Goal: Task Accomplishment & Management: Complete application form

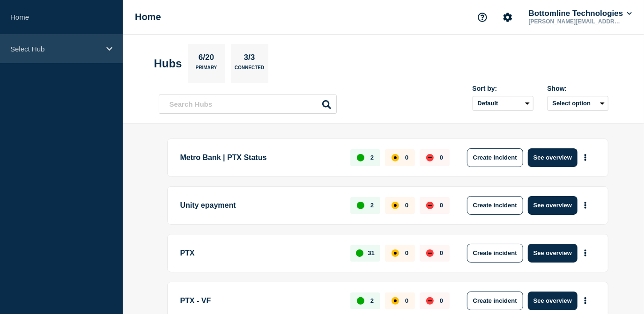
click at [75, 51] on p "Select Hub" at bounding box center [55, 49] width 90 height 8
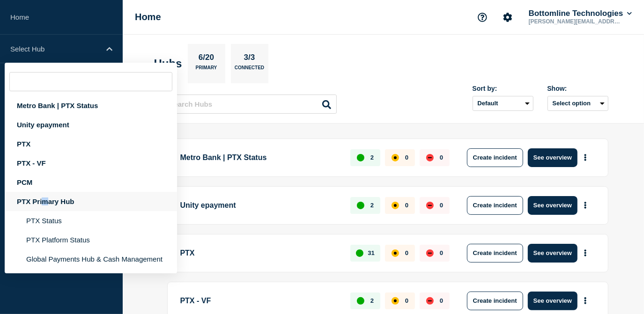
click at [44, 199] on div "PTX Primary Hub" at bounding box center [91, 201] width 172 height 19
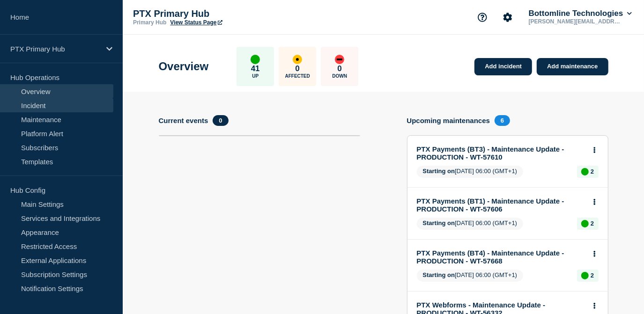
click at [30, 101] on link "Incident" at bounding box center [56, 105] width 113 height 14
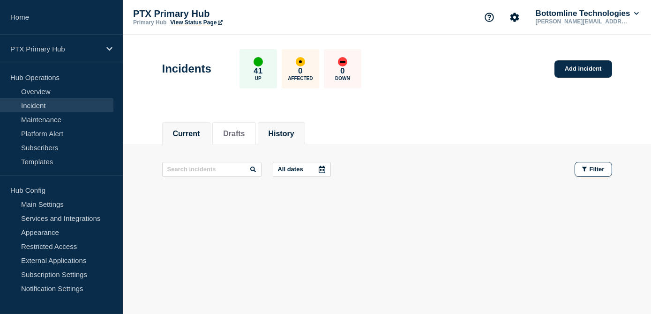
click at [289, 132] on button "History" at bounding box center [281, 134] width 26 height 8
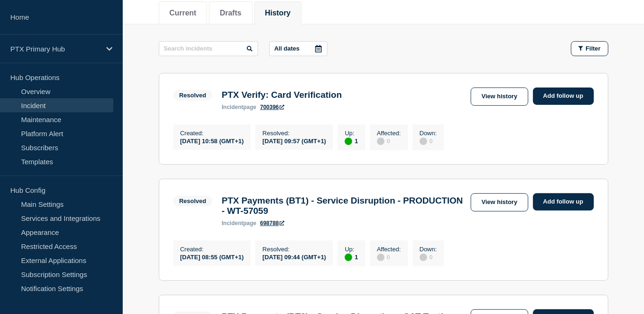
scroll to position [42, 0]
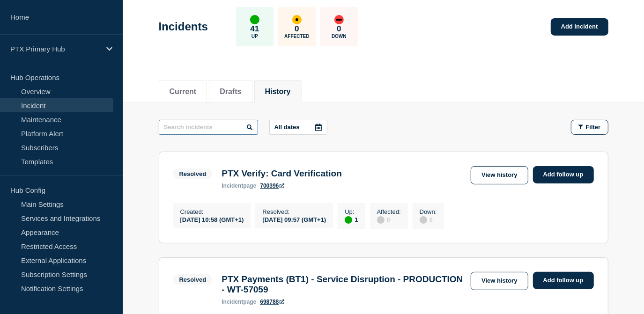
click at [229, 133] on input "text" at bounding box center [208, 127] width 99 height 15
type input "notification"
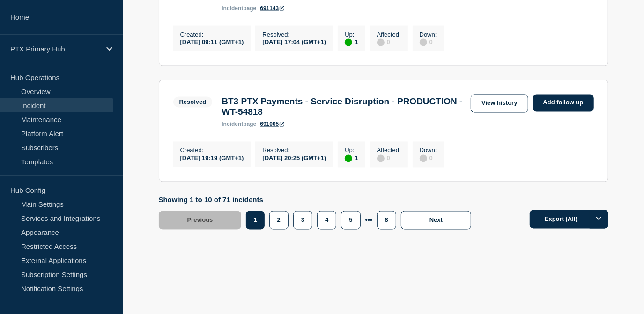
scroll to position [1204, 0]
click at [280, 222] on button "2" at bounding box center [278, 220] width 19 height 19
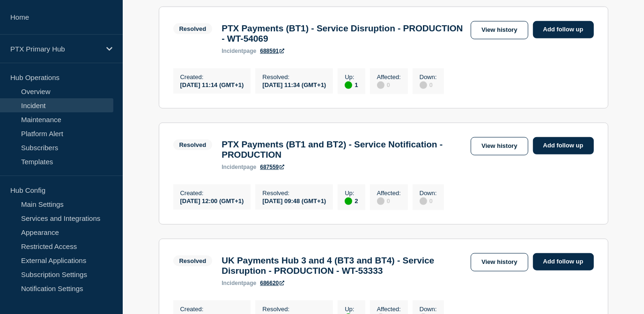
scroll to position [480, 0]
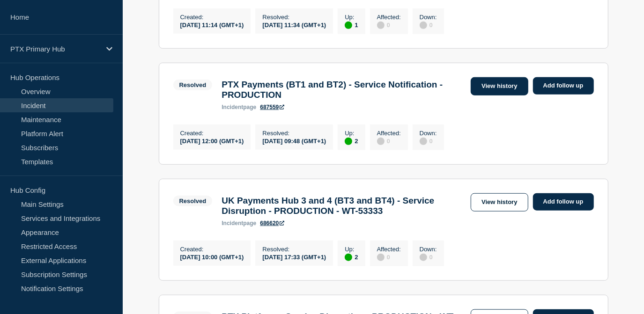
click at [492, 96] on link "View history" at bounding box center [499, 86] width 57 height 18
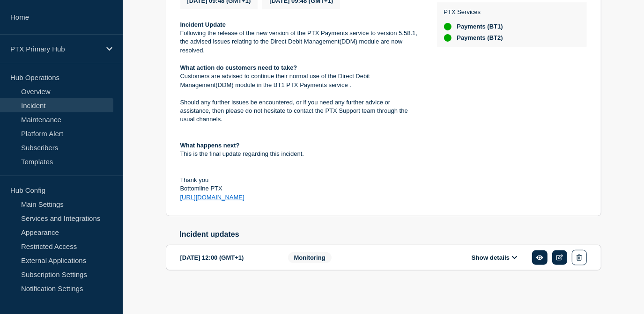
scroll to position [270, 0]
click at [481, 261] on button "Show details" at bounding box center [495, 258] width 52 height 8
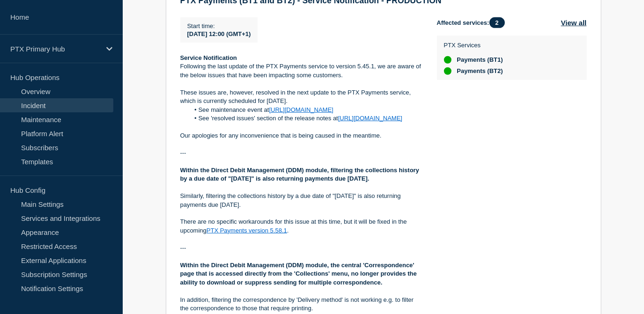
scroll to position [529, 0]
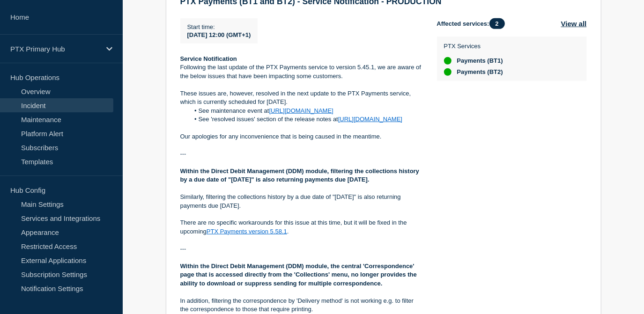
drag, startPoint x: 281, startPoint y: 262, endPoint x: 175, endPoint y: 78, distance: 212.0
click at [175, 78] on section "2025-05-15 12:00 (GMT+1) Show details Monitoring PTX Payments (BT1 and BT2) - S…" at bounding box center [384, 190] width 436 height 445
copy div "Service Notification Following the last update of the PTX Payments service to v…"
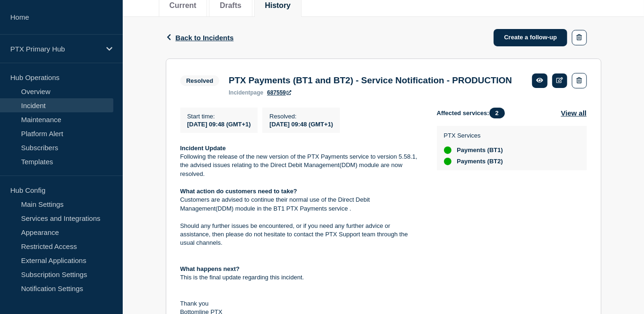
scroll to position [61, 0]
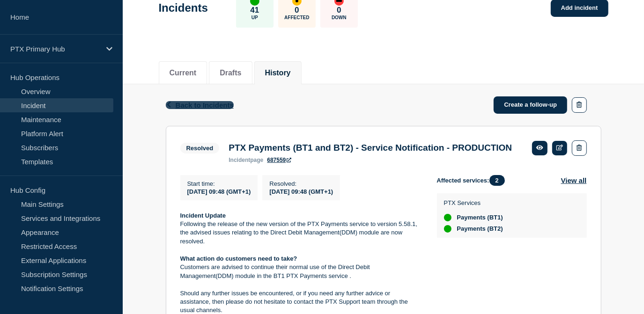
click at [208, 104] on span "Back to Incidents" at bounding box center [205, 105] width 58 height 8
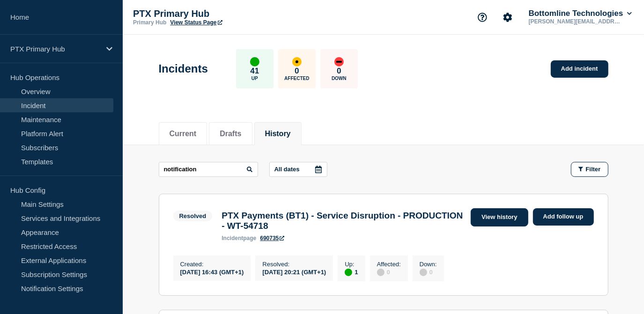
click at [496, 218] on link "View history" at bounding box center [499, 217] width 57 height 18
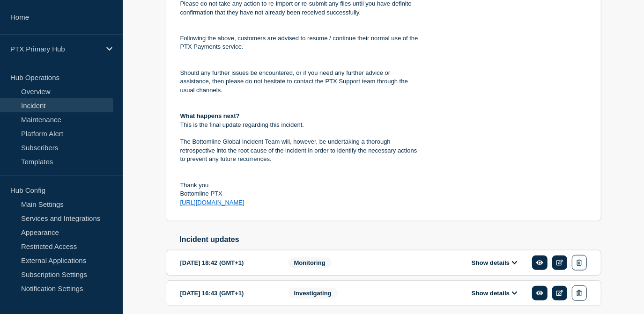
scroll to position [473, 0]
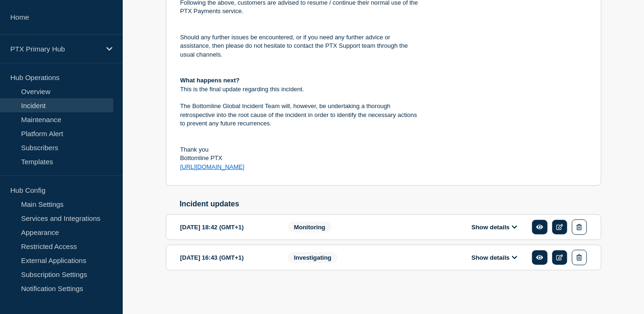
click at [484, 227] on button "Show details" at bounding box center [495, 227] width 52 height 8
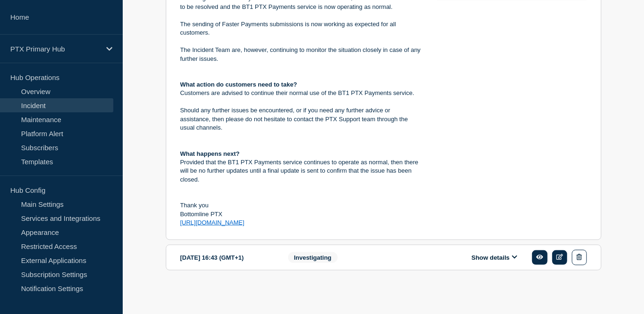
scroll to position [791, 0]
click at [497, 255] on button "Show details" at bounding box center [495, 258] width 52 height 8
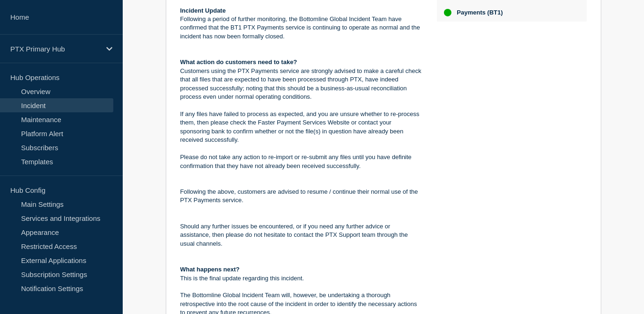
scroll to position [67, 0]
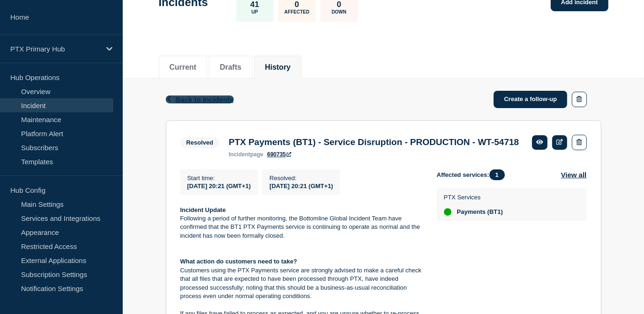
click at [200, 102] on span "Back to Incidents" at bounding box center [205, 100] width 58 height 8
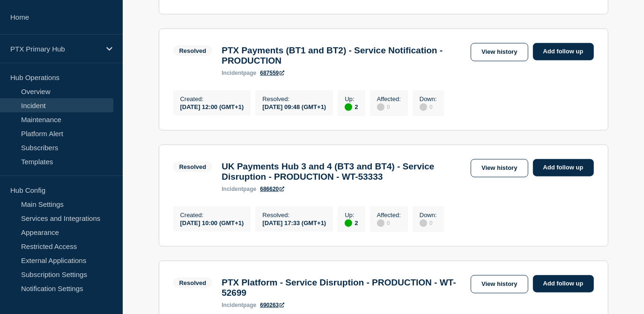
scroll to position [450, 0]
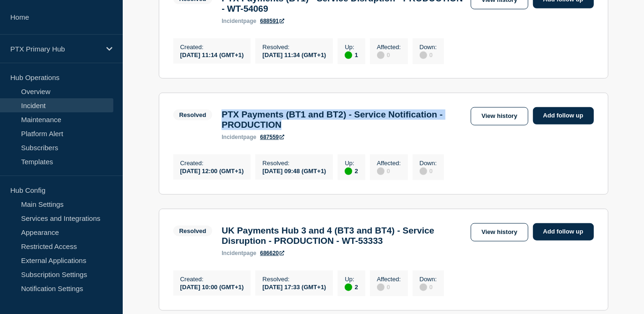
drag, startPoint x: 360, startPoint y: 145, endPoint x: 221, endPoint y: 129, distance: 139.6
click at [221, 129] on div "PTX Payments (BT1 and BT2) - Service Notification - PRODUCTION incident page 68…" at bounding box center [344, 125] width 254 height 31
copy h3 "PTX Payments (BT1 and BT2) - Service Notification - PRODUCTION"
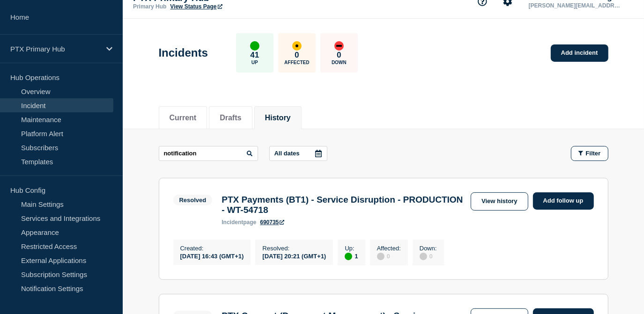
scroll to position [0, 0]
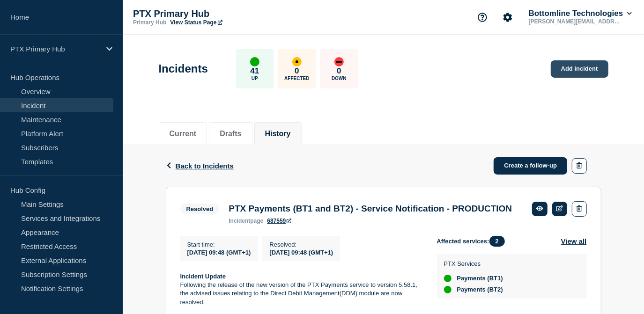
click at [576, 71] on link "Add incident" at bounding box center [580, 68] width 58 height 17
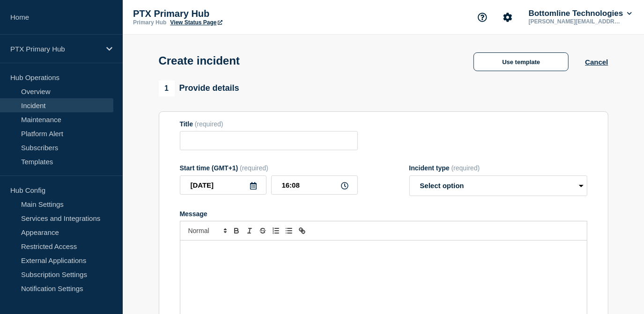
click at [270, 283] on div "Message" at bounding box center [383, 297] width 407 height 112
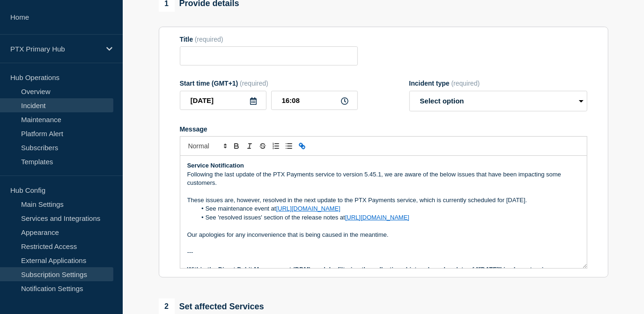
scroll to position [42, 0]
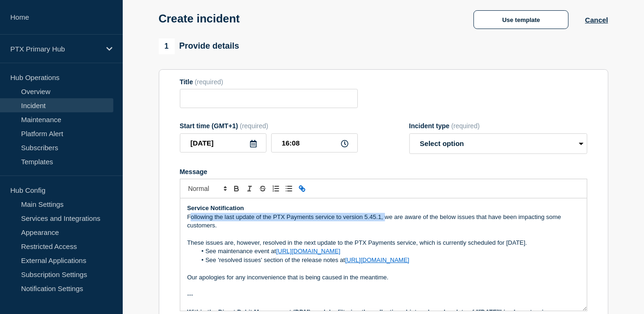
drag, startPoint x: 384, startPoint y: 220, endPoint x: 190, endPoint y: 215, distance: 194.0
click at [190, 215] on p "Following the last update of the PTX Payments service to version 5.45.1, we are…" at bounding box center [383, 221] width 393 height 17
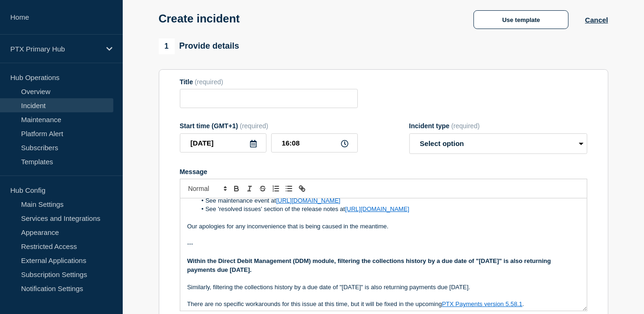
scroll to position [0, 0]
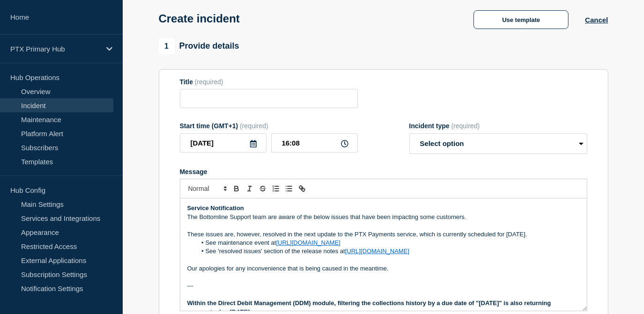
click at [460, 218] on p "The Bottomline Support team are aware of the below issues that have been impact…" at bounding box center [383, 217] width 393 height 8
drag, startPoint x: 466, startPoint y: 218, endPoint x: 346, endPoint y: 221, distance: 119.9
click at [346, 221] on p "The Bottomline Support team are aware of the below issues that have been impact…" at bounding box center [383, 217] width 393 height 8
drag, startPoint x: 532, startPoint y: 254, endPoint x: 184, endPoint y: 234, distance: 349.1
click at [184, 234] on div "Service Notification The Bottomline Support team are aware of the below issue t…" at bounding box center [383, 255] width 407 height 112
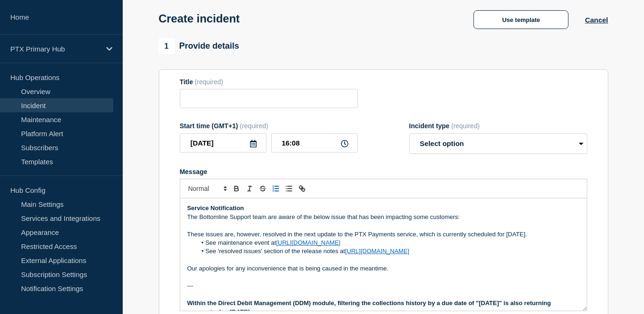
click at [275, 189] on line "Toggle ordered list" at bounding box center [277, 189] width 4 height 0
click at [275, 189] on icon "Toggle ordered list" at bounding box center [276, 189] width 8 height 8
click at [290, 191] on icon "Toggle bulleted list" at bounding box center [289, 189] width 8 height 8
click at [487, 265] on p "Message" at bounding box center [383, 260] width 393 height 8
drag, startPoint x: 515, startPoint y: 263, endPoint x: 212, endPoint y: 238, distance: 304.1
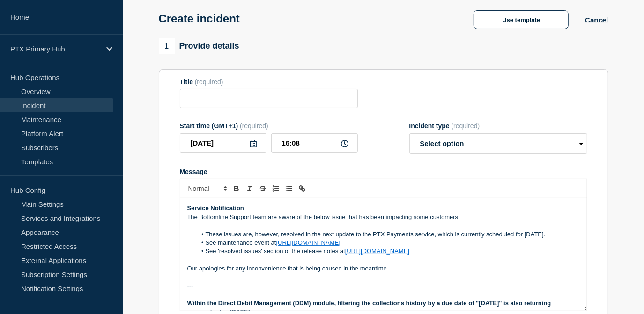
click at [212, 238] on ol "These issues are, however, resolved in the next update to the PTX Payments serv…" at bounding box center [383, 243] width 393 height 26
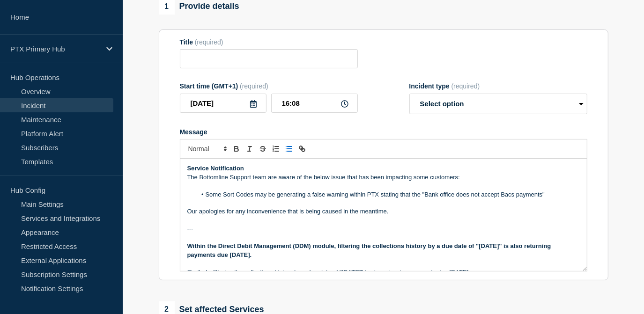
scroll to position [127, 0]
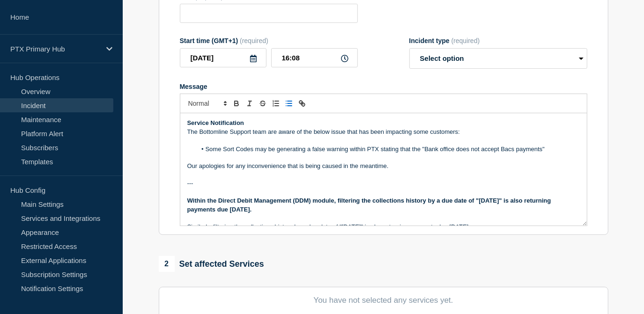
click at [201, 184] on p "---" at bounding box center [383, 183] width 393 height 8
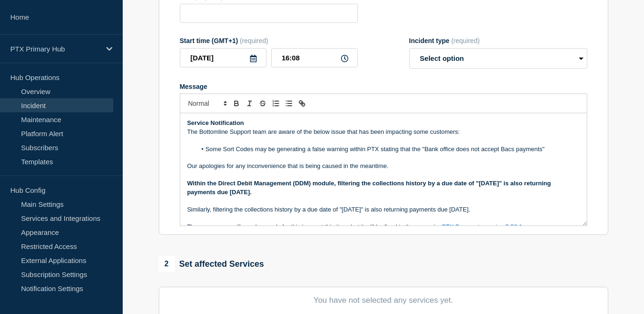
drag, startPoint x: 266, startPoint y: 193, endPoint x: 190, endPoint y: 185, distance: 76.9
click at [190, 185] on p "Within the Direct Debit Management (DDM) module, filtering the collections hist…" at bounding box center [383, 187] width 393 height 17
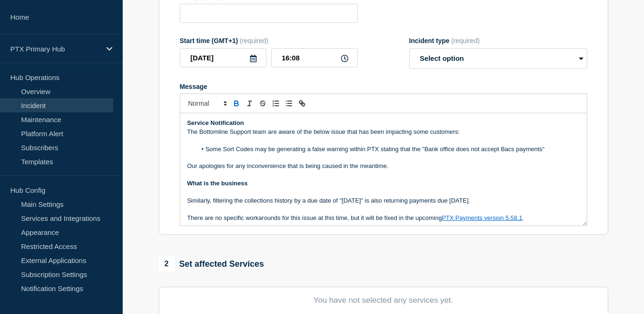
click at [409, 165] on p "Our apologies for any inconvenience that is being caused in the meantime." at bounding box center [383, 166] width 393 height 8
drag, startPoint x: 188, startPoint y: 167, endPoint x: 198, endPoint y: 171, distance: 10.1
click at [188, 167] on p "Our apologies for any inconvenience that is being caused in the meantime." at bounding box center [383, 166] width 393 height 8
drag, startPoint x: 394, startPoint y: 167, endPoint x: 357, endPoint y: 169, distance: 37.5
click at [357, 169] on p "Following action taken, the issue is understood to be resolved. Our apologies f…" at bounding box center [383, 166] width 393 height 8
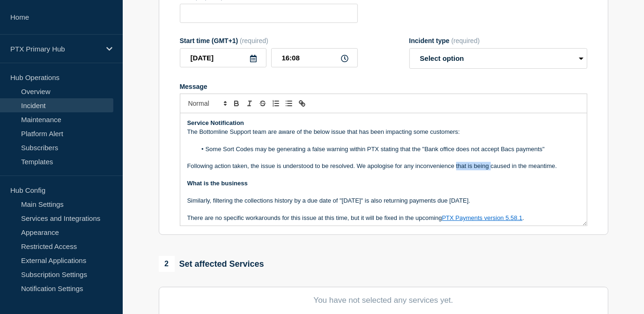
drag, startPoint x: 490, startPoint y: 167, endPoint x: 456, endPoint y: 169, distance: 33.8
click at [456, 169] on p "Following action taken, the issue is understood to be resolved. We apologise fo…" at bounding box center [383, 166] width 393 height 8
drag, startPoint x: 522, startPoint y: 169, endPoint x: 357, endPoint y: 167, distance: 164.9
click at [357, 167] on p "Following action taken, the issue is understood to be resolved. We apologise fo…" at bounding box center [383, 166] width 393 height 8
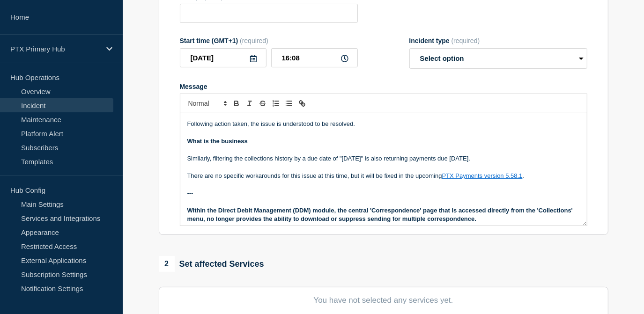
drag, startPoint x: 246, startPoint y: 144, endPoint x: 289, endPoint y: 141, distance: 43.6
click at [247, 144] on strong "What is the business" at bounding box center [217, 141] width 60 height 7
click at [280, 123] on p "Following action taken, the issue is understood to be resolved." at bounding box center [383, 124] width 393 height 8
click at [377, 126] on p "Following action taken, the issue is now understood to be resolved." at bounding box center [383, 124] width 393 height 8
click at [272, 144] on p "What is the business impact" at bounding box center [383, 141] width 393 height 8
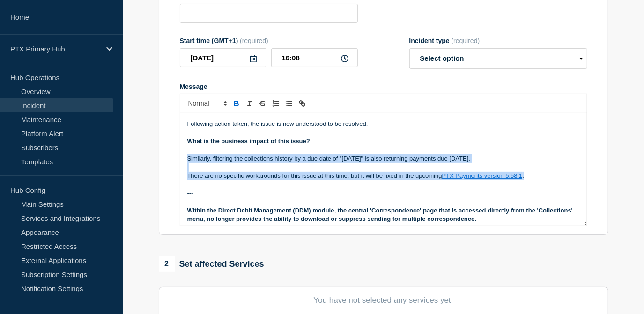
drag, startPoint x: 408, startPoint y: 180, endPoint x: 178, endPoint y: 157, distance: 231.1
click at [178, 157] on section "Title (required) Start time (GMT+1) (required) [DATE] 16:08 Incident type (requ…" at bounding box center [384, 110] width 450 height 252
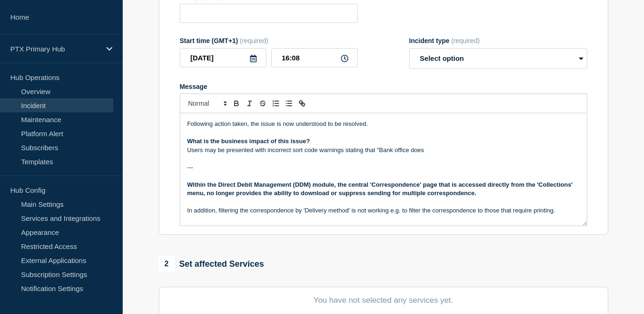
click at [185, 150] on div "Service Notification The Bottomline Support team are aware of the below issue t…" at bounding box center [383, 169] width 407 height 112
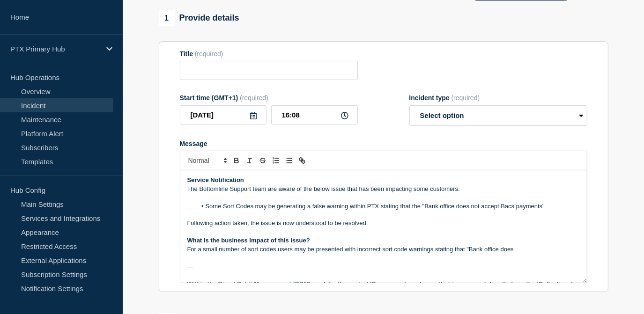
scroll to position [85, 0]
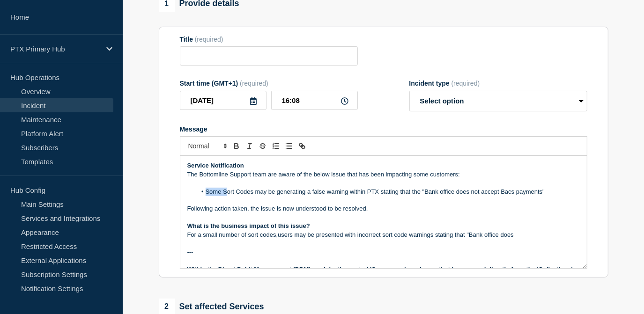
drag, startPoint x: 227, startPoint y: 193, endPoint x: 207, endPoint y: 193, distance: 20.6
click at [207, 193] on li "Some Sort Codes may be generating a false warning within PTX stating that the "…" at bounding box center [388, 192] width 384 height 8
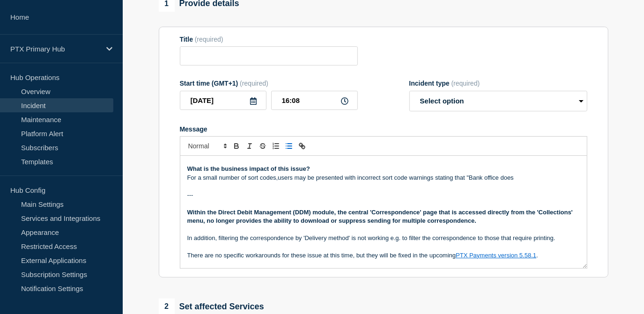
scroll to position [42, 0]
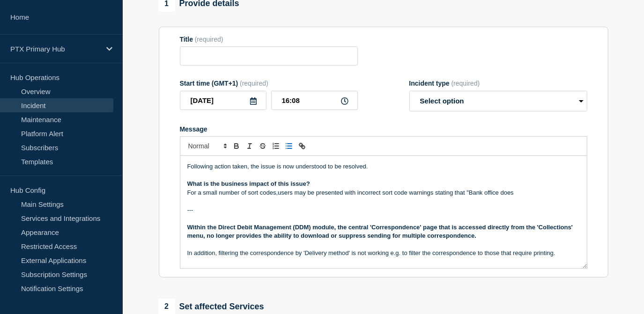
click at [524, 197] on p "For a small number of sort codes,users may be presented with incorrect sort cod…" at bounding box center [383, 193] width 393 height 8
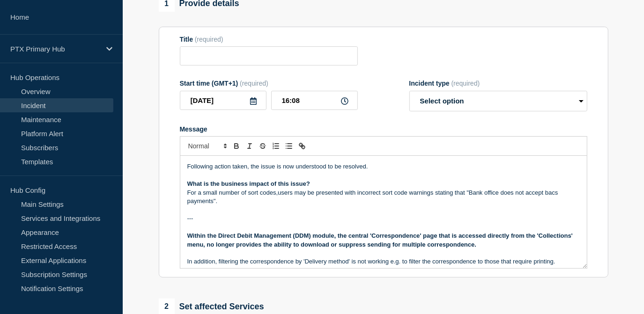
drag, startPoint x: 279, startPoint y: 204, endPoint x: 324, endPoint y: 191, distance: 46.8
click at [281, 203] on p "For a small number of sort codes,users may be presented with incorrect sort cod…" at bounding box center [383, 197] width 393 height 17
drag, startPoint x: 201, startPoint y: 229, endPoint x: 164, endPoint y: 227, distance: 37.1
click at [164, 227] on section "Title (required) Start time (GMT+1) (required) [DATE] 16:08 Incident type (requ…" at bounding box center [384, 153] width 450 height 252
click at [225, 142] on span "Font size" at bounding box center [207, 146] width 46 height 11
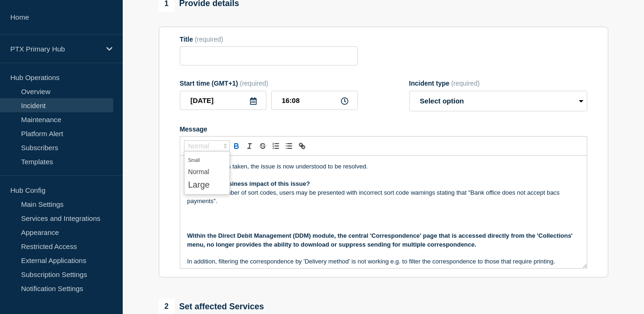
click at [235, 146] on icon "Toggle bold text" at bounding box center [236, 145] width 3 height 2
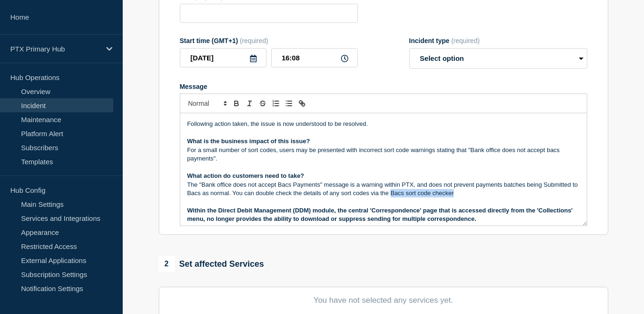
drag, startPoint x: 461, startPoint y: 202, endPoint x: 397, endPoint y: 206, distance: 63.8
click at [397, 198] on p "The "Bank office does not accept Bacs Payments" message is a warning within PTX…" at bounding box center [383, 189] width 393 height 17
click at [299, 104] on icon "Toggle link" at bounding box center [300, 102] width 3 height 3
drag, startPoint x: 451, startPoint y: 189, endPoint x: 458, endPoint y: 186, distance: 8.2
click at [451, 189] on input "Bacs sort code checker" at bounding box center [434, 184] width 80 height 12
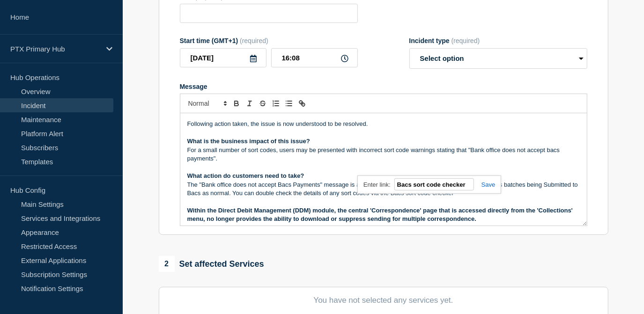
paste input "[URL][DOMAIN_NAME]"
type input "[URL][DOMAIN_NAME]"
click at [480, 185] on link at bounding box center [485, 184] width 22 height 7
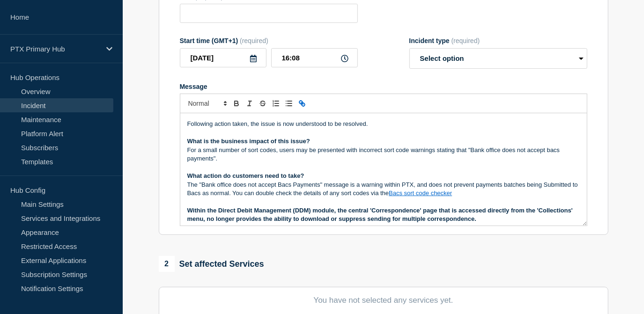
click at [476, 198] on p "The "Bank office does not accept Bacs Payments" message is a warning within PTX…" at bounding box center [383, 189] width 393 height 17
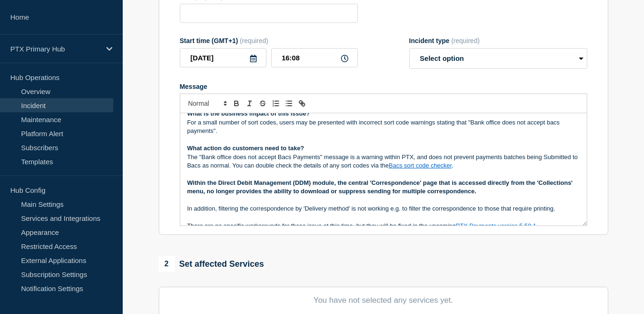
scroll to position [85, 0]
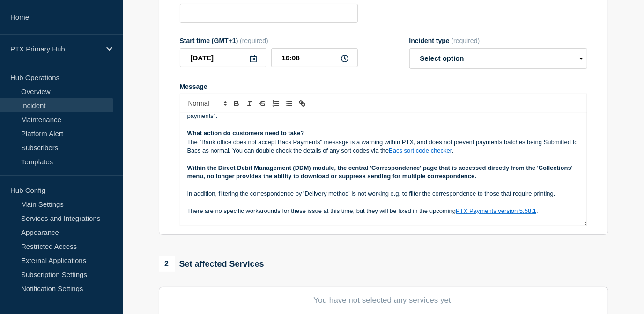
drag, startPoint x: 487, startPoint y: 189, endPoint x: 186, endPoint y: 176, distance: 301.0
click at [186, 176] on div "Service Notification The Bottomline Support team are aware of the below issue t…" at bounding box center [383, 169] width 407 height 112
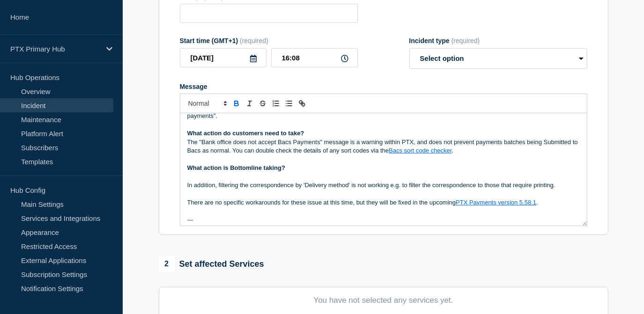
drag, startPoint x: 509, startPoint y: 219, endPoint x: 343, endPoint y: 208, distance: 165.8
click at [204, 208] on div "Service Notification The Bottomline Support team are aware of the below issue t…" at bounding box center [383, 169] width 407 height 112
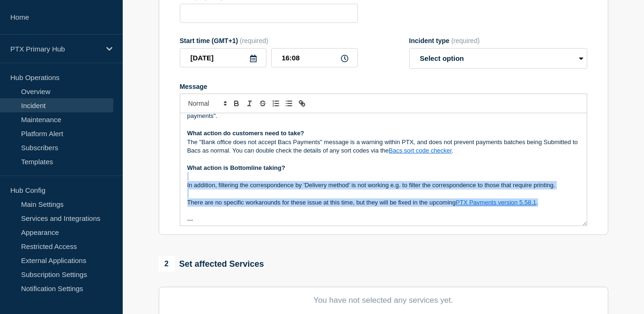
drag, startPoint x: 545, startPoint y: 215, endPoint x: 175, endPoint y: 189, distance: 371.0
click at [175, 189] on section "Title (required) Start time (GMT+1) (required) [DATE] 16:08 Incident type (requ…" at bounding box center [384, 110] width 450 height 252
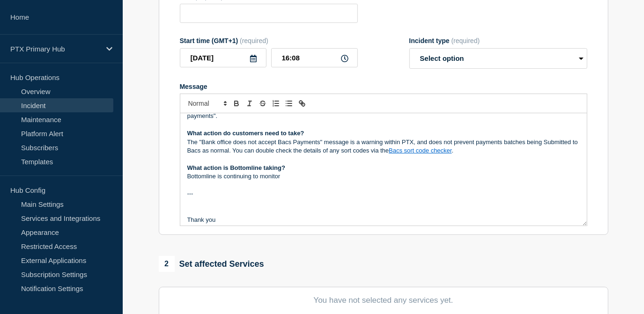
drag, startPoint x: 282, startPoint y: 186, endPoint x: 217, endPoint y: 191, distance: 64.4
click at [217, 181] on p "Bottomline is continuing to monitor" at bounding box center [383, 176] width 393 height 8
drag, startPoint x: 358, startPoint y: 186, endPoint x: 366, endPoint y: 186, distance: 7.5
click at [366, 181] on p "Bottomline will continue to monitor the issue and any updates" at bounding box center [383, 176] width 393 height 8
drag, startPoint x: 366, startPoint y: 186, endPoint x: 185, endPoint y: 180, distance: 181.4
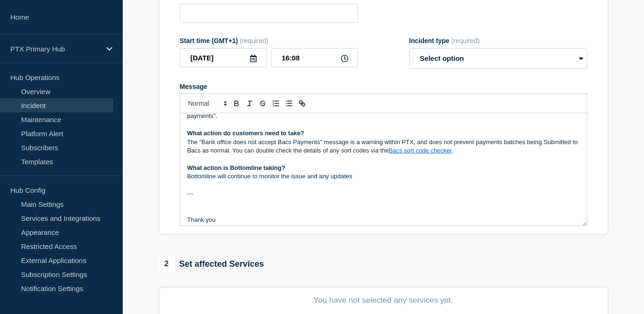
click at [185, 180] on div "Service Notification The Bottomline Support team are aware of the below issue t…" at bounding box center [383, 169] width 407 height 112
click at [360, 181] on p "Bottomline will continue to monitor the issue and any updates" at bounding box center [383, 176] width 393 height 8
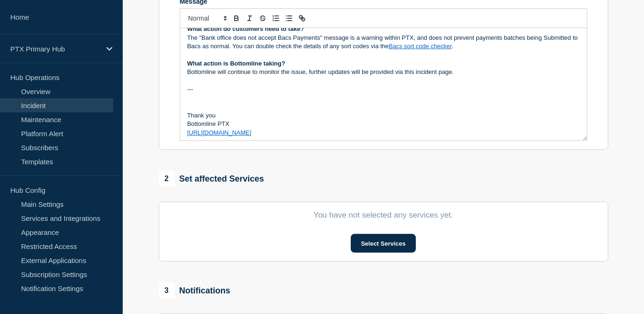
scroll to position [115, 0]
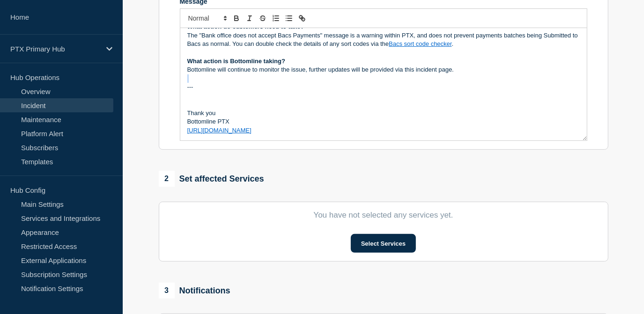
drag, startPoint x: 197, startPoint y: 85, endPoint x: 186, endPoint y: 85, distance: 11.7
click at [186, 85] on div "Service Notification The Bottomline Support team are aware of the below issue t…" at bounding box center [383, 84] width 407 height 112
click at [202, 89] on p "---" at bounding box center [383, 87] width 393 height 8
drag, startPoint x: 196, startPoint y: 89, endPoint x: 184, endPoint y: 89, distance: 12.2
click at [184, 89] on div "Service Notification The Bottomline Support team are aware of the below issue t…" at bounding box center [383, 84] width 407 height 112
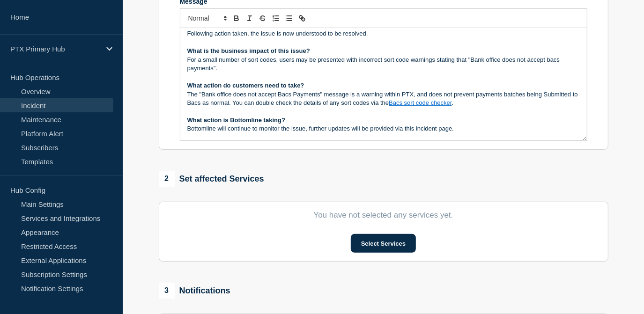
scroll to position [97, 0]
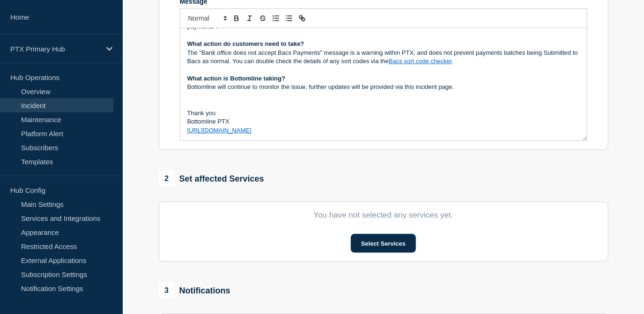
click at [200, 74] on p "Message" at bounding box center [383, 70] width 393 height 8
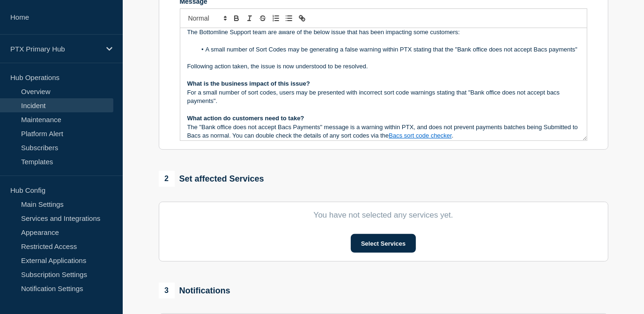
scroll to position [12, 0]
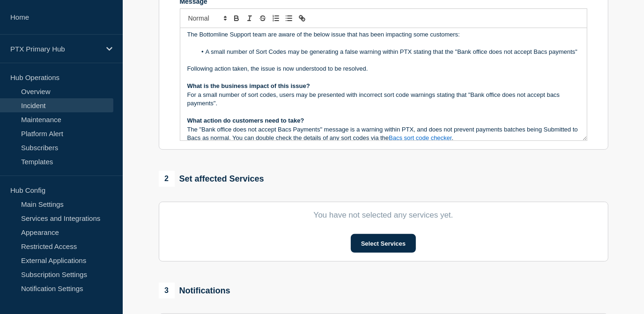
click at [201, 117] on p "Message" at bounding box center [383, 112] width 393 height 8
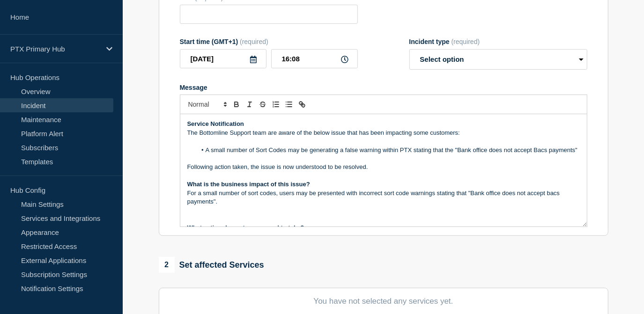
scroll to position [127, 0]
click at [308, 153] on li "A small number of Sort Codes may be generating a false warning within PTX stati…" at bounding box center [388, 149] width 384 height 8
copy div "Service Notification The Bottomline Support team are aware of the below issue t…"
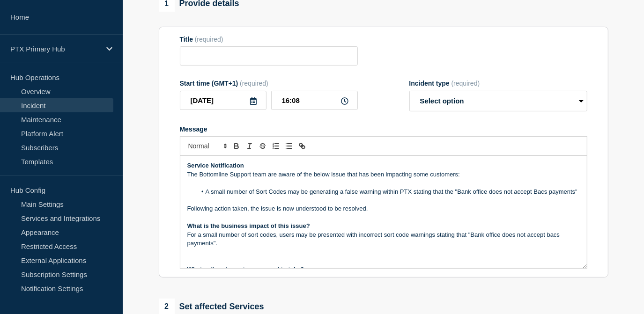
scroll to position [42, 0]
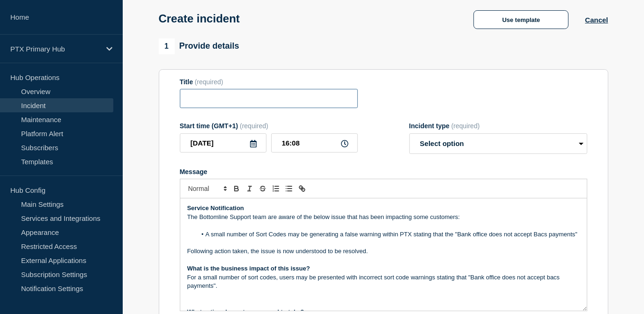
click at [304, 100] on input "Title" at bounding box center [269, 98] width 178 height 19
paste input "PTX Payments (BT1 and BT2) - Service Notification - PRODUCTION"
drag, startPoint x: 223, startPoint y: 102, endPoint x: 239, endPoint y: 102, distance: 15.9
click at [239, 102] on input "PTX Payments (BT1 and BT2) - Service Notification - PRODUCTION" at bounding box center [269, 98] width 178 height 19
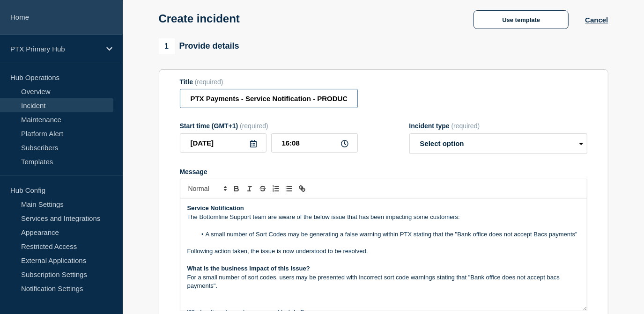
type input "PTX Payments - Service Notification - PRODUCTION"
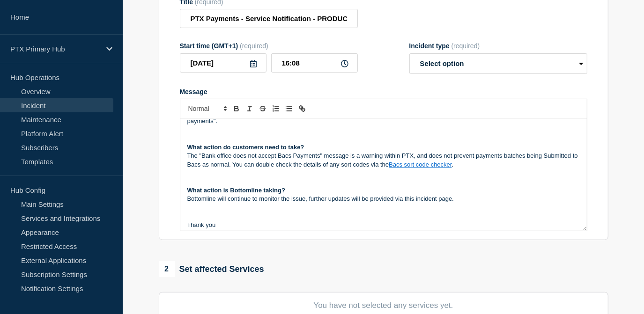
scroll to position [127, 0]
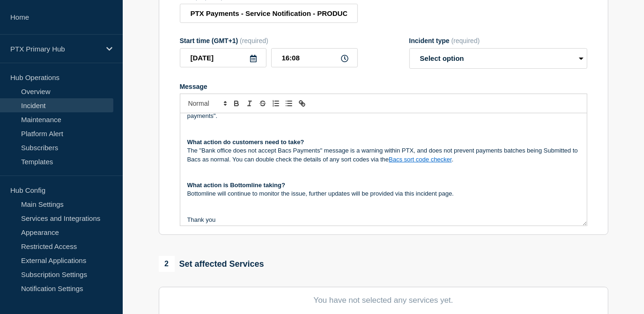
click at [547, 158] on p "The "Bank office does not accept Bacs Payments" message is a warning within PTX…" at bounding box center [383, 155] width 393 height 17
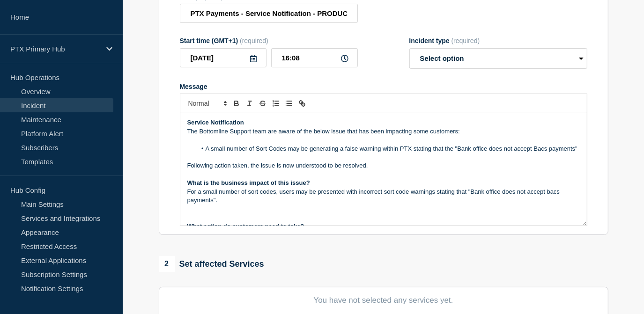
scroll to position [0, 0]
drag, startPoint x: 237, startPoint y: 158, endPoint x: 252, endPoint y: 152, distance: 16.4
click at [238, 154] on li "A small number of Sort Codes may be generating a false warning within PTX stati…" at bounding box center [388, 149] width 384 height 8
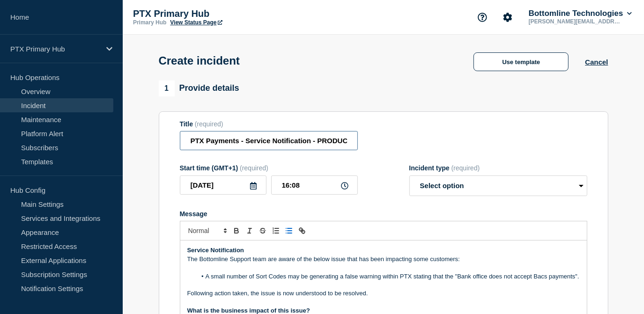
scroll to position [0, 17]
drag, startPoint x: 202, startPoint y: 143, endPoint x: 442, endPoint y: 144, distance: 239.8
click at [442, 144] on div "Title (required) PTX Payments - Service Notification - PRODUCTION" at bounding box center [384, 135] width 408 height 30
click at [427, 145] on div "Title (required) PTX Payments - Service Notification - PRODUCTION" at bounding box center [384, 135] width 408 height 30
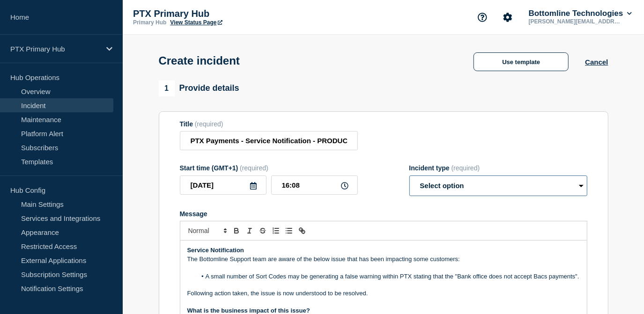
click at [418, 195] on select "Select option Investigating Identified Monitoring" at bounding box center [498, 186] width 178 height 21
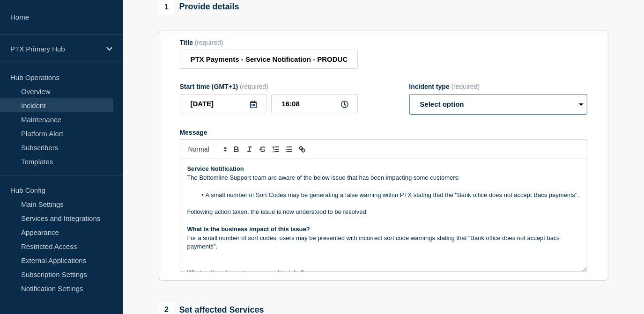
scroll to position [85, 0]
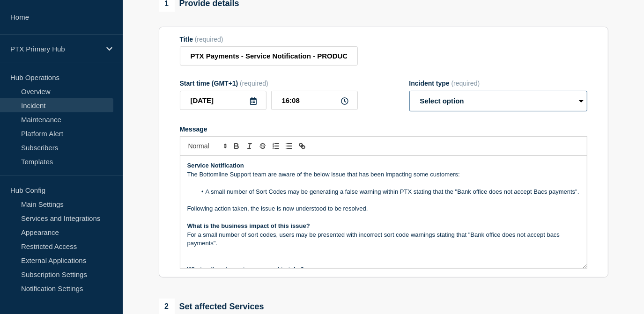
click at [436, 105] on select "Select option Investigating Identified Monitoring" at bounding box center [498, 101] width 178 height 21
select select "monitoring"
click at [409, 92] on select "Select option Investigating Identified Monitoring" at bounding box center [498, 101] width 178 height 21
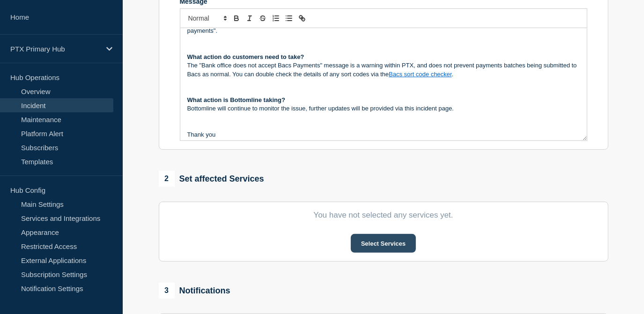
click at [377, 241] on button "Select Services" at bounding box center [383, 243] width 65 height 19
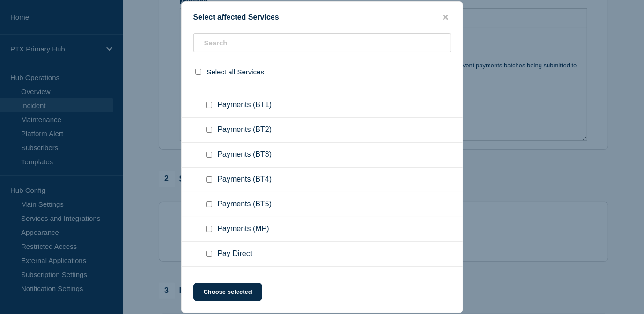
scroll to position [383, 0]
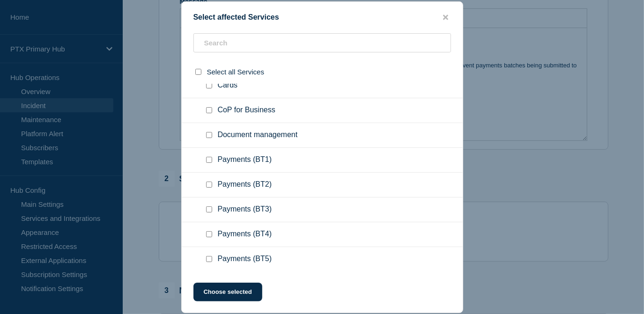
click at [208, 162] on input "Payments (BT1) checkbox" at bounding box center [209, 160] width 6 height 6
checkbox input "true"
click at [207, 208] on input "Payments (BT3) checkbox" at bounding box center [209, 210] width 6 height 6
checkbox input "true"
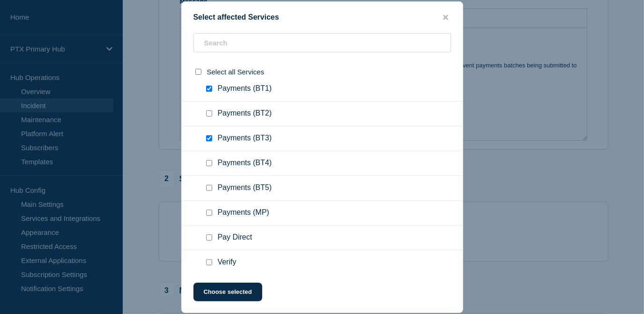
scroll to position [468, 0]
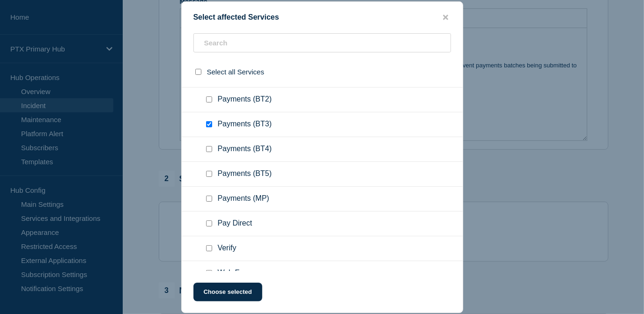
click at [208, 152] on input "Payments (BT4) checkbox" at bounding box center [209, 149] width 6 height 6
checkbox input "true"
click at [211, 177] on input "Payments (BT5) checkbox" at bounding box center [209, 174] width 6 height 6
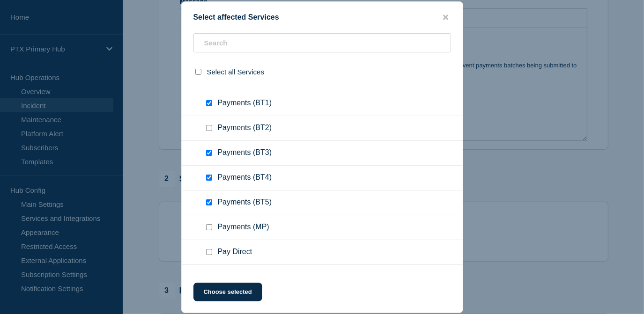
scroll to position [426, 0]
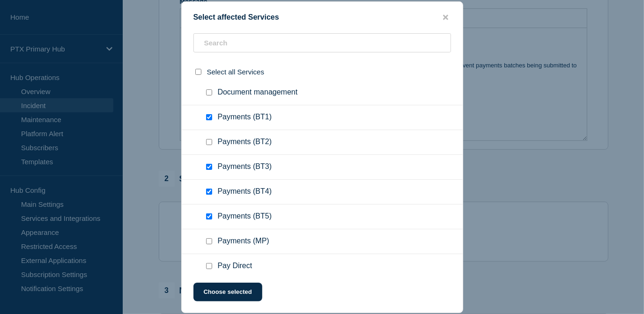
click at [208, 217] on input "Payments (BT5) checkbox" at bounding box center [209, 217] width 6 height 6
click at [209, 219] on input "Payments (BT5) checkbox" at bounding box center [209, 217] width 6 height 6
checkbox input "true"
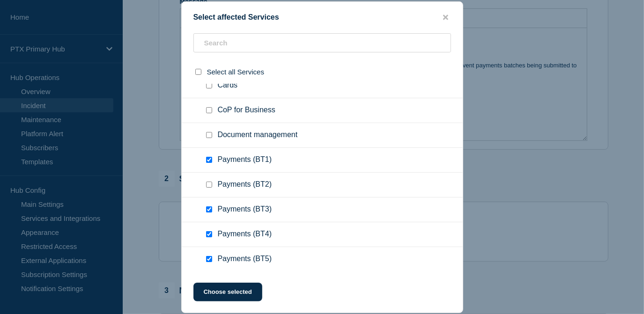
click at [208, 188] on input "Payments (BT2) checkbox" at bounding box center [209, 185] width 6 height 6
checkbox input "true"
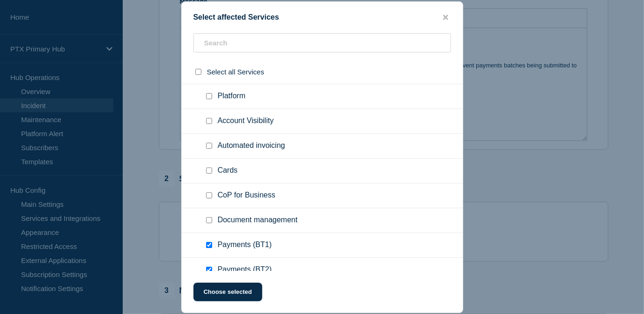
scroll to position [170, 0]
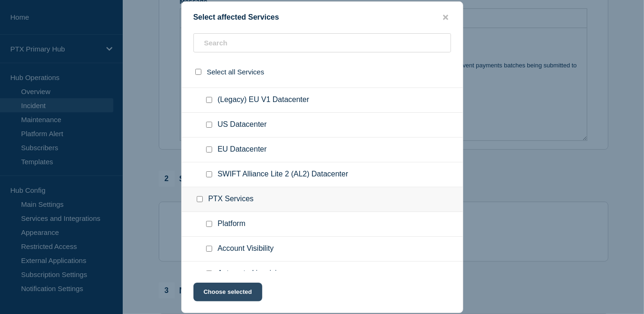
click at [220, 285] on button "Choose selected" at bounding box center [227, 292] width 69 height 19
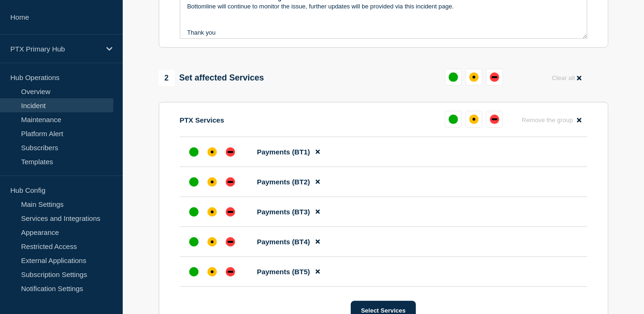
scroll to position [383, 0]
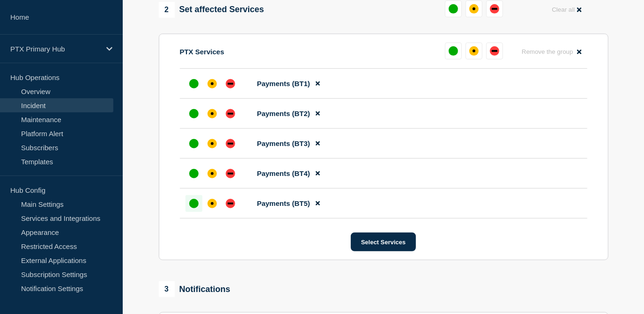
click at [195, 208] on div "up" at bounding box center [193, 203] width 9 height 9
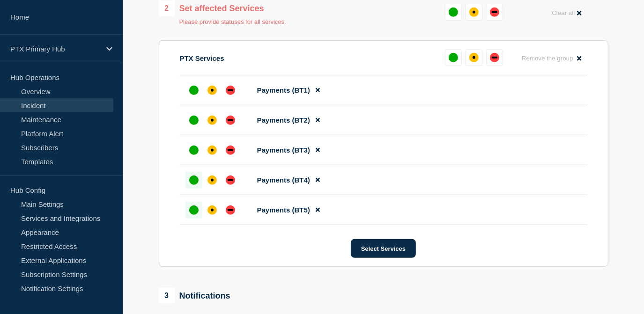
click at [196, 178] on div at bounding box center [194, 180] width 17 height 17
drag, startPoint x: 196, startPoint y: 161, endPoint x: 196, endPoint y: 150, distance: 10.8
click at [196, 159] on div at bounding box center [194, 150] width 17 height 17
click at [196, 147] on div at bounding box center [194, 150] width 17 height 17
click at [194, 125] on div "up" at bounding box center [193, 120] width 9 height 9
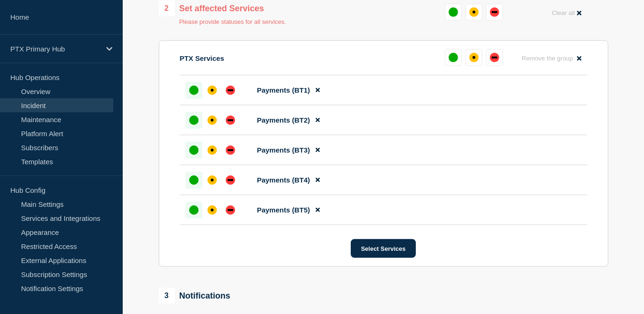
click at [192, 89] on div "up" at bounding box center [193, 90] width 9 height 9
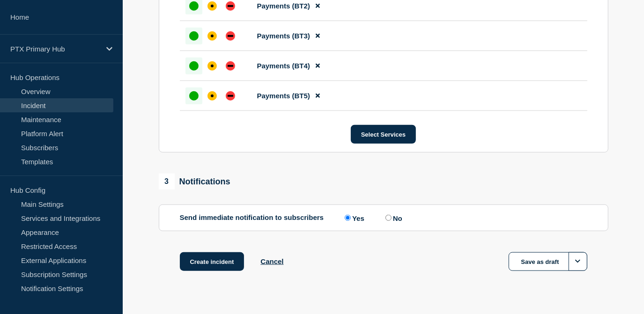
scroll to position [512, 0]
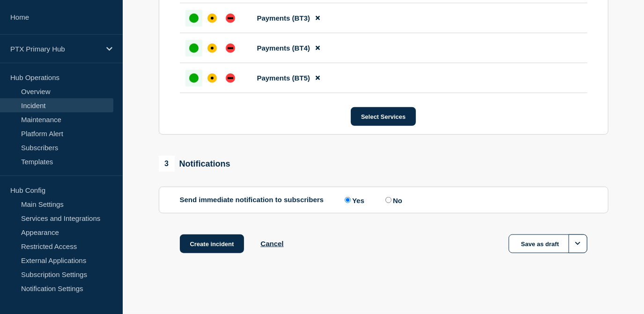
click at [392, 200] on input "No" at bounding box center [389, 200] width 6 height 6
radio input "true"
radio input "false"
click at [225, 240] on button "Create incident" at bounding box center [212, 244] width 65 height 19
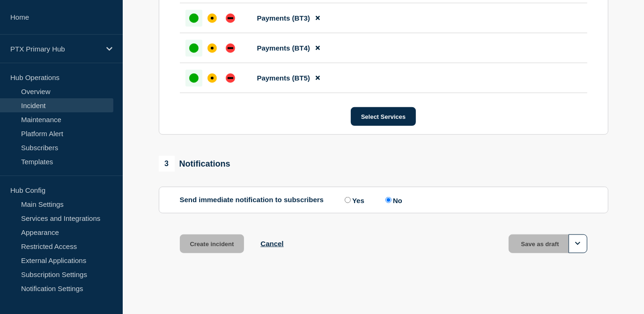
scroll to position [0, 0]
